Goal: Register for event/course

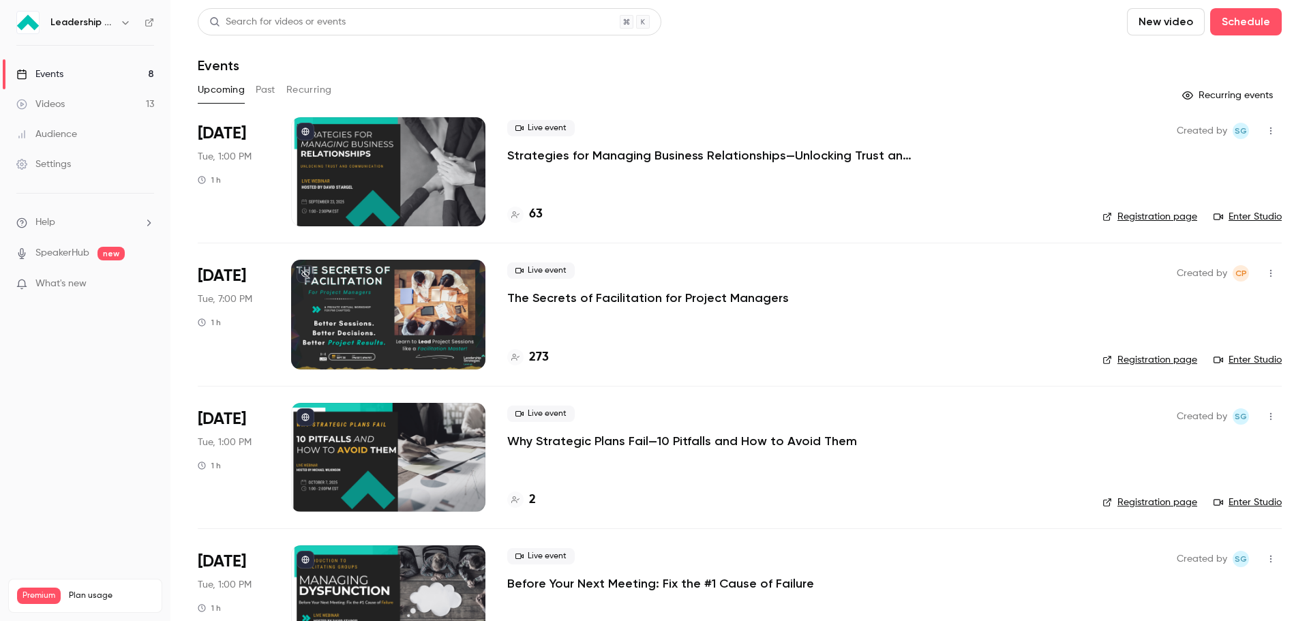
scroll to position [425, 0]
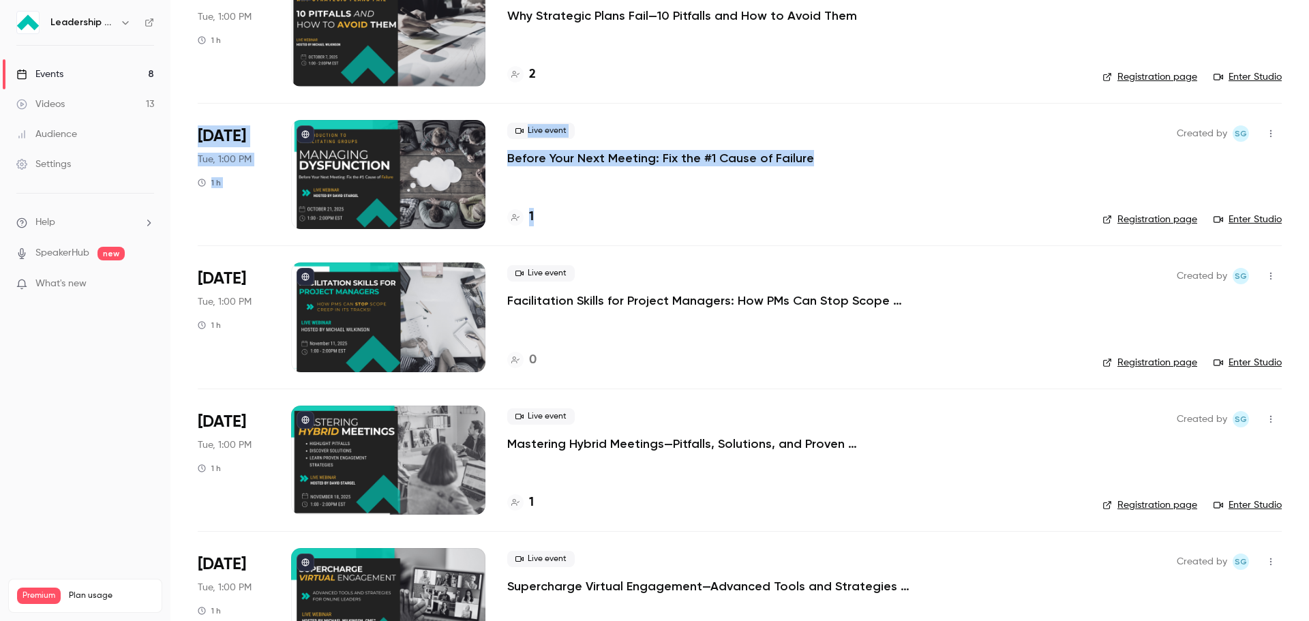
drag, startPoint x: 243, startPoint y: 145, endPoint x: 815, endPoint y: 192, distance: 574.4
click at [815, 192] on li "[DATE] Tue, 1:00 PM 1 h Live event Before Your Next Meeting: Fix the #1 Cause o…" at bounding box center [740, 174] width 1084 height 142
click at [819, 210] on div "1" at bounding box center [793, 217] width 573 height 18
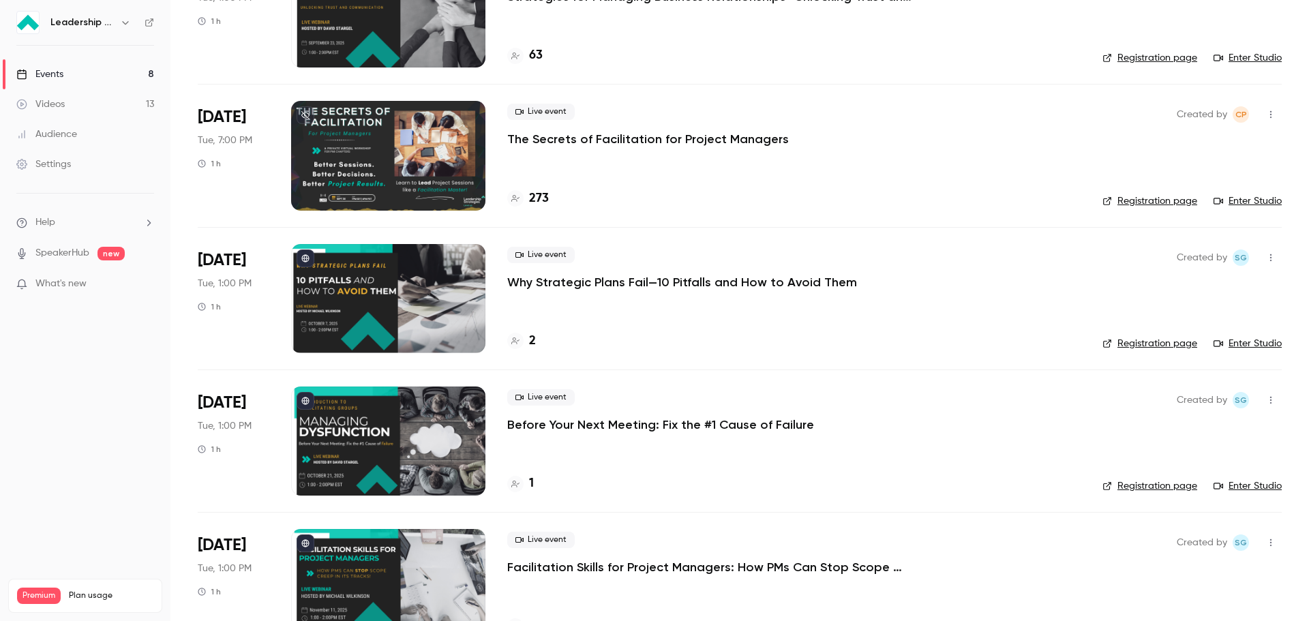
scroll to position [68, 0]
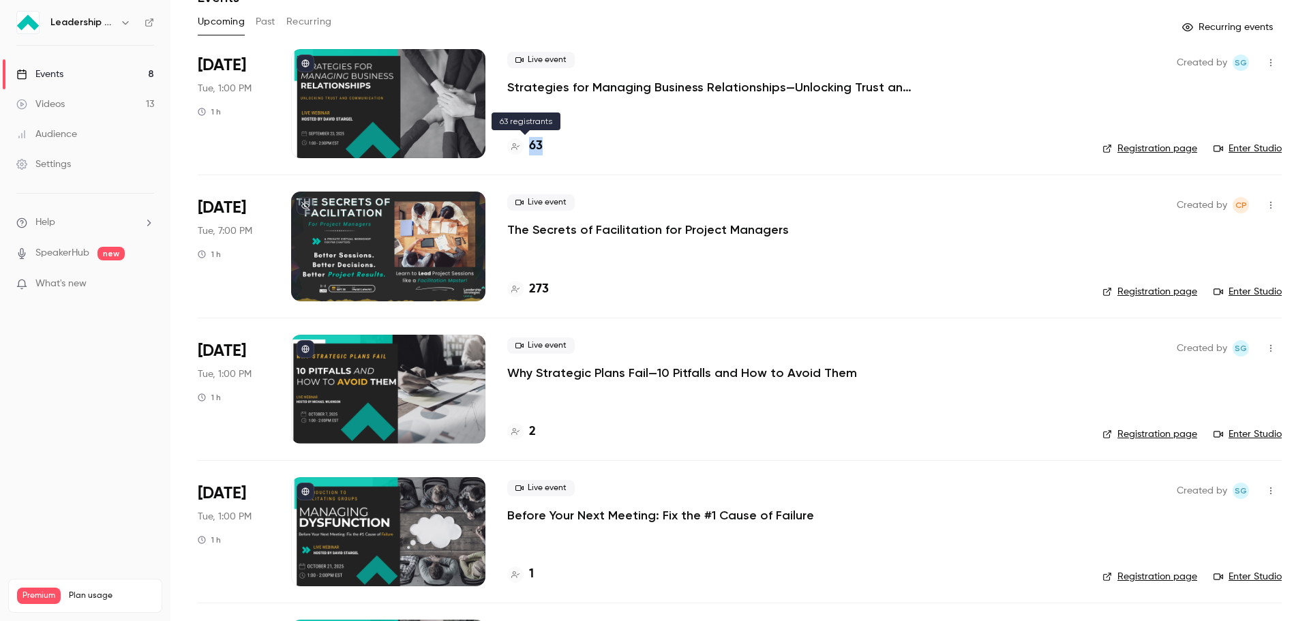
drag, startPoint x: 557, startPoint y: 151, endPoint x: 507, endPoint y: 150, distance: 49.8
click at [507, 150] on div "63" at bounding box center [793, 146] width 573 height 18
click at [557, 512] on p "Before Your Next Meeting: Fix the #1 Cause of Failure" at bounding box center [660, 515] width 307 height 16
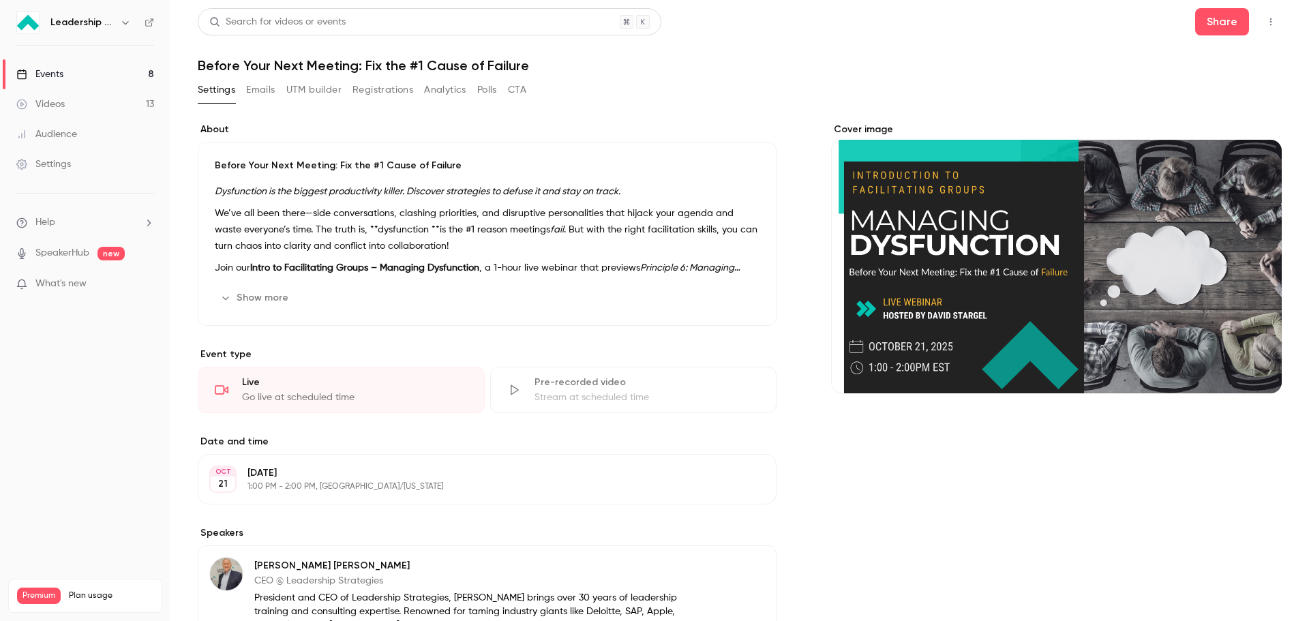
drag, startPoint x: 320, startPoint y: 476, endPoint x: 508, endPoint y: 425, distance: 194.9
click at [320, 476] on p "[DATE]" at bounding box center [475, 473] width 457 height 14
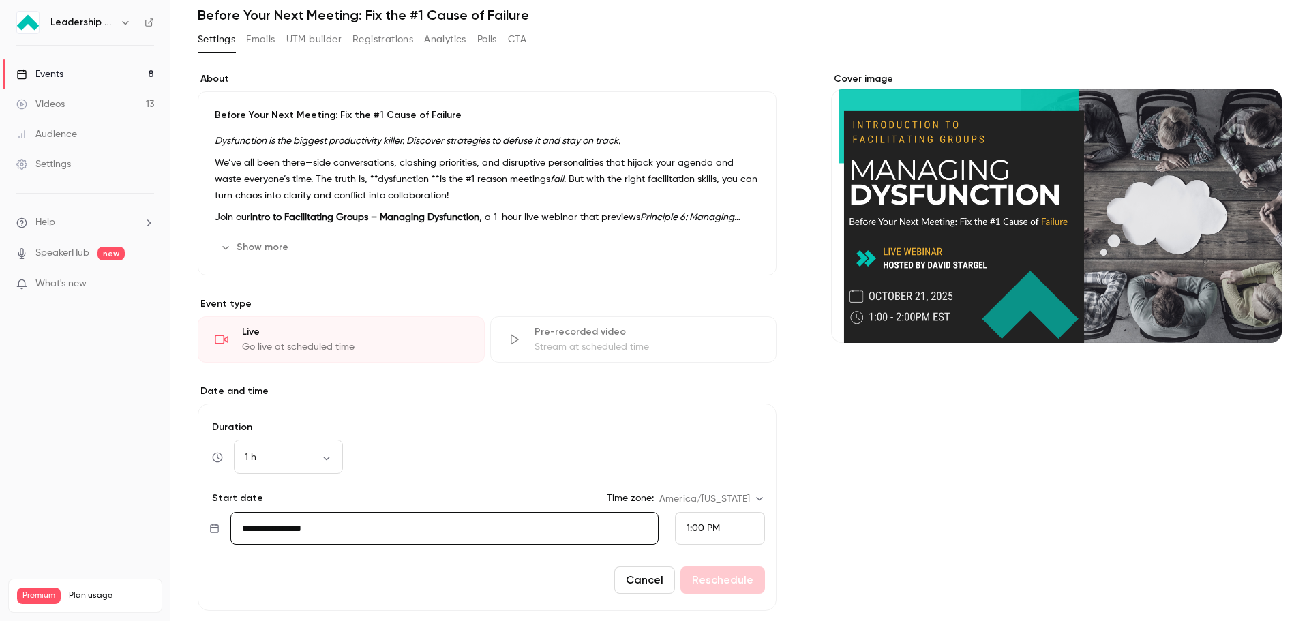
scroll to position [136, 0]
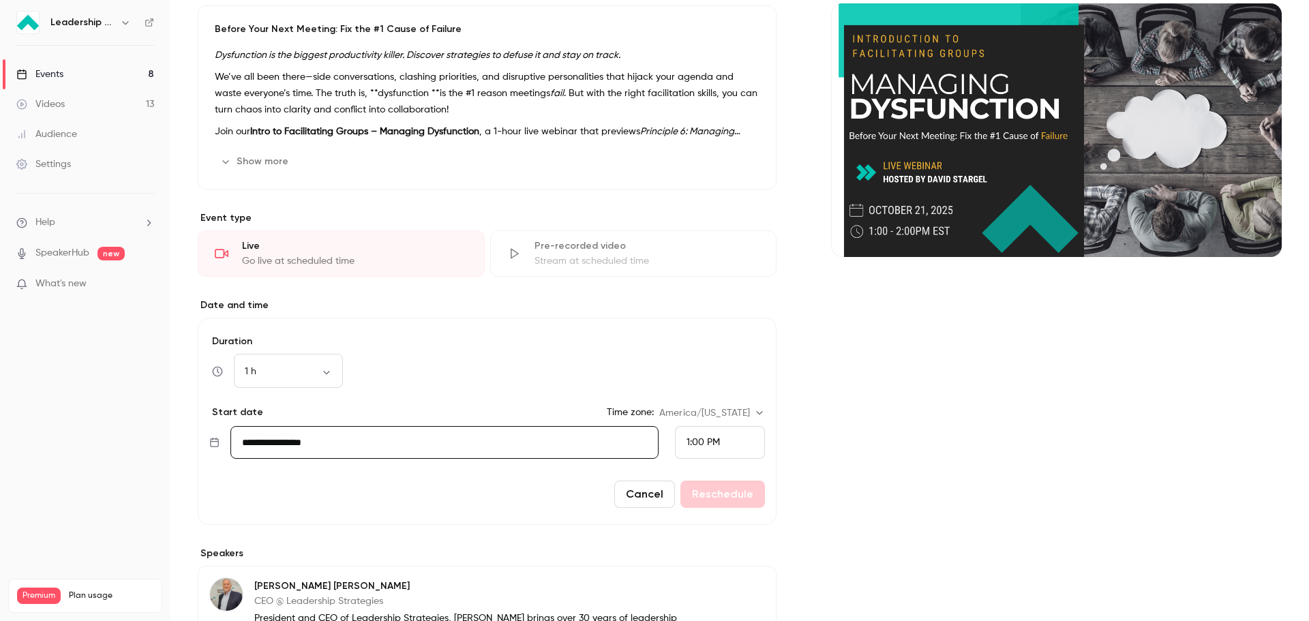
click at [292, 447] on input "**********" at bounding box center [444, 442] width 428 height 33
click at [540, 355] on div "1 h ** ​" at bounding box center [486, 371] width 555 height 33
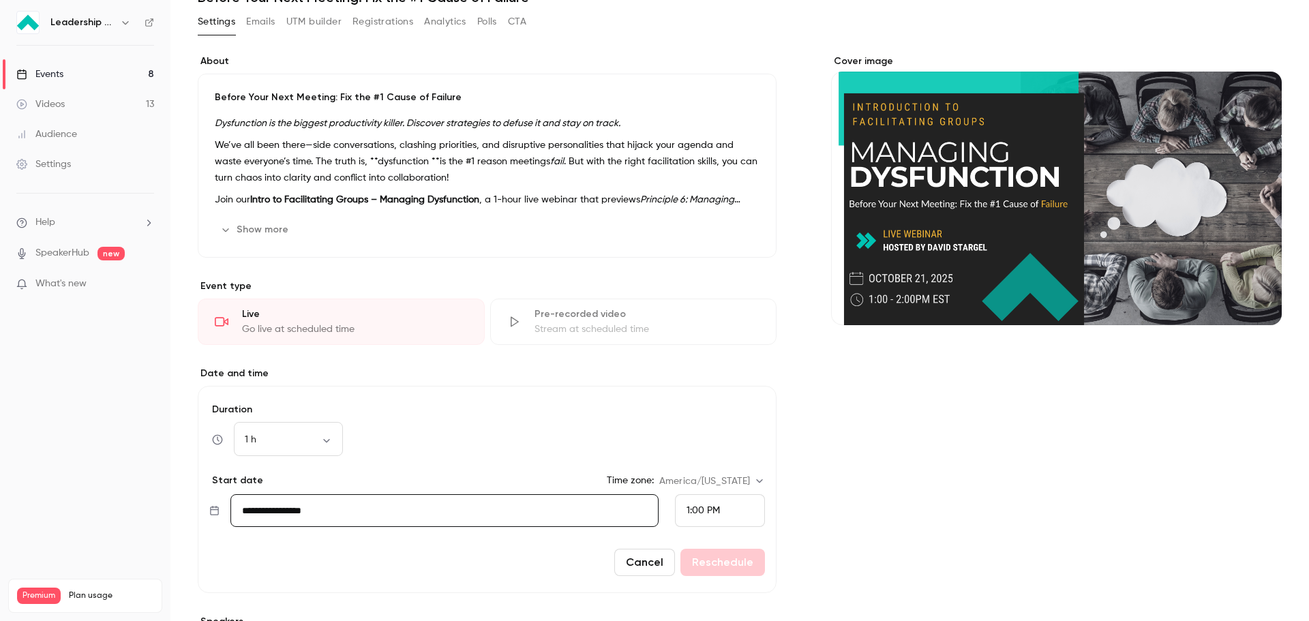
scroll to position [0, 0]
